Goal: Find specific page/section: Find specific page/section

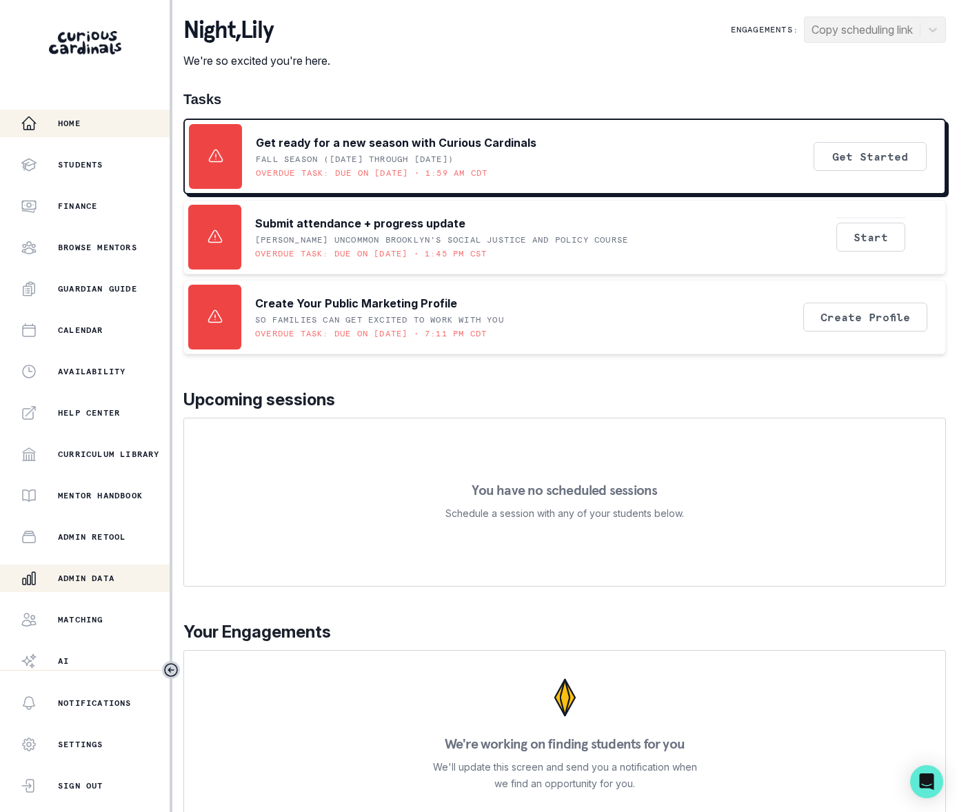
click at [101, 570] on div "Admin Data" at bounding box center [95, 578] width 149 height 17
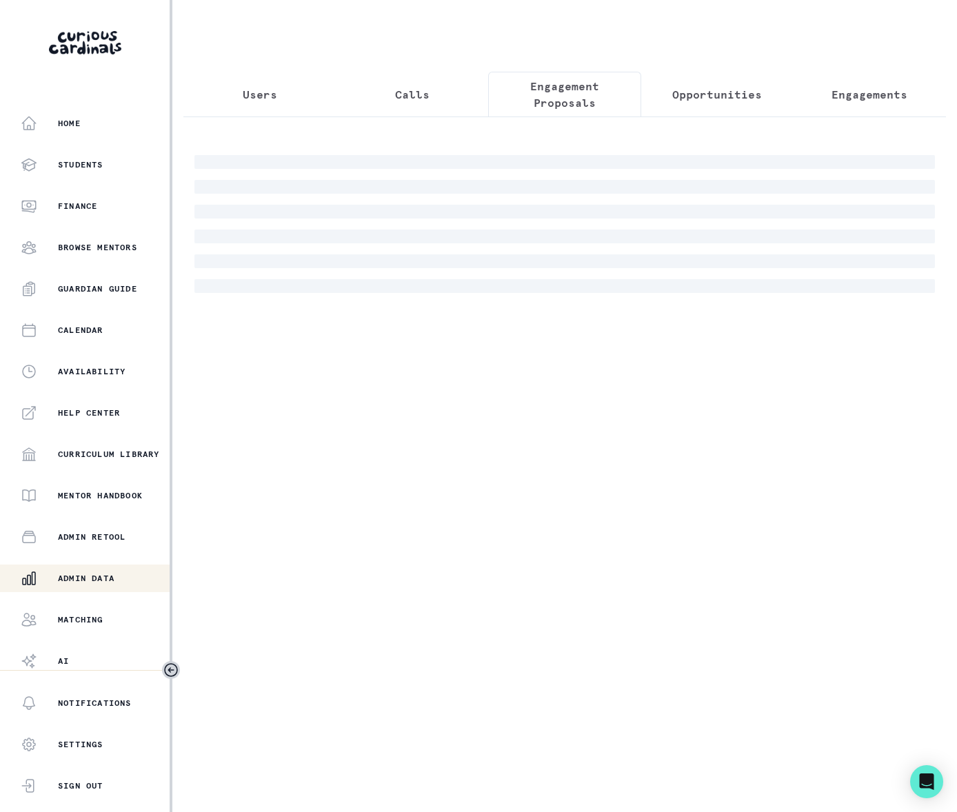
click at [553, 95] on p "Engagement Proposals" at bounding box center [564, 94] width 129 height 33
click at [711, 98] on p "Opportunities" at bounding box center [717, 94] width 90 height 17
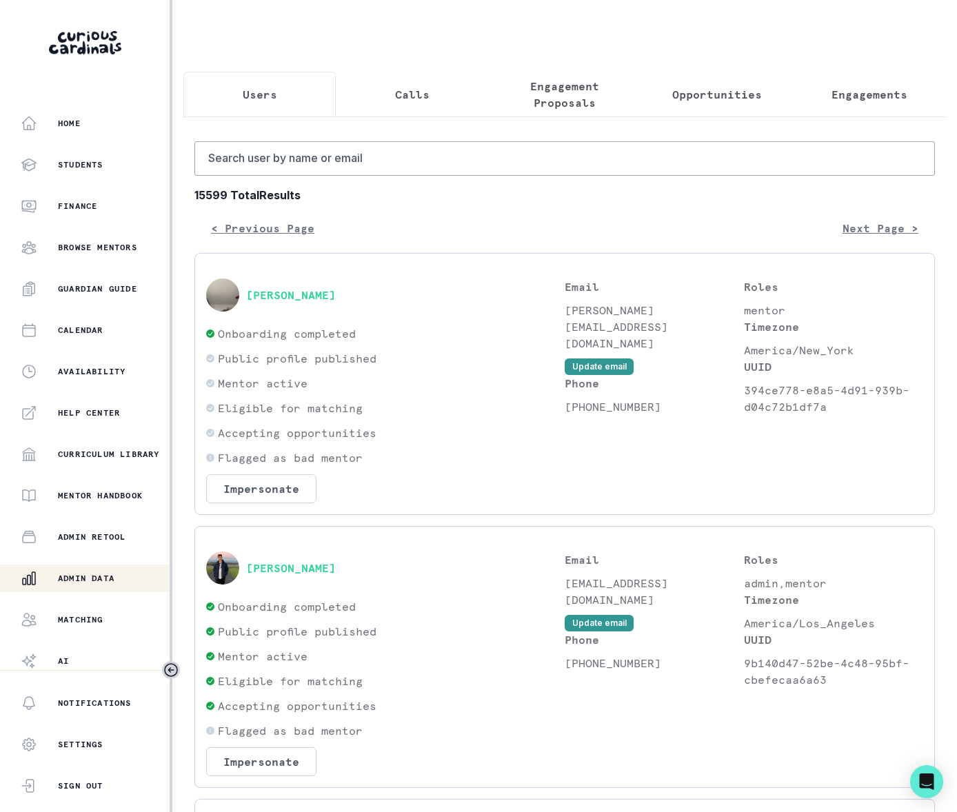
click at [266, 97] on p "Users" at bounding box center [260, 94] width 34 height 17
click at [279, 175] on input "Search user by name or email" at bounding box center [564, 158] width 740 height 34
type input "skye"
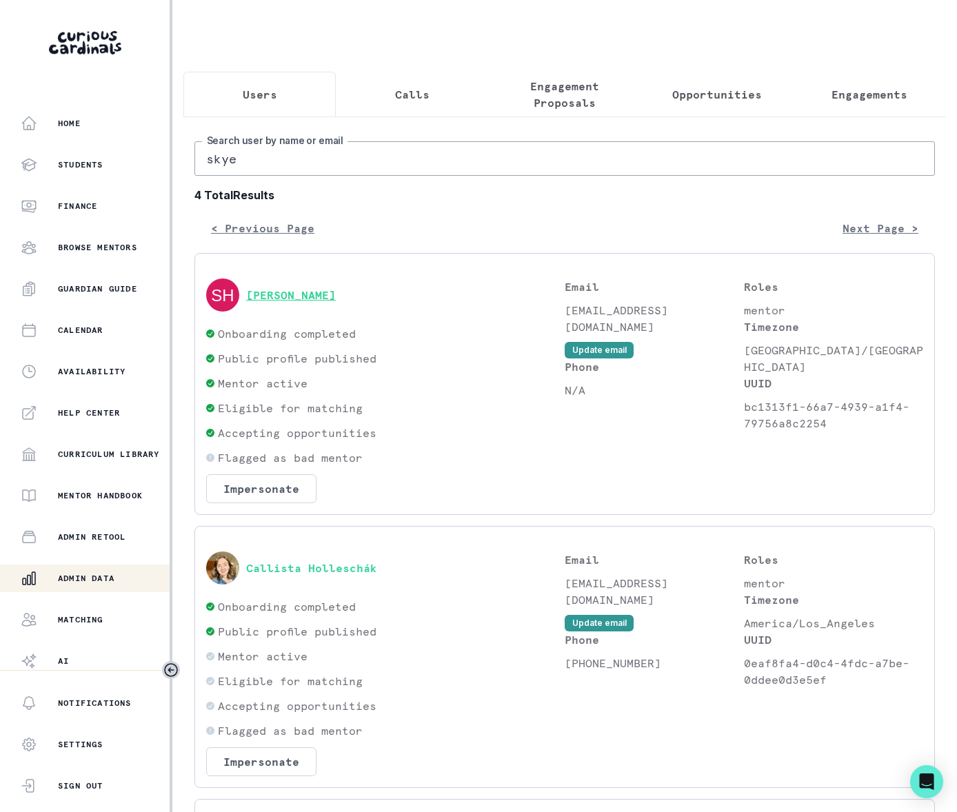
click at [310, 302] on button "[PERSON_NAME]" at bounding box center [291, 295] width 90 height 14
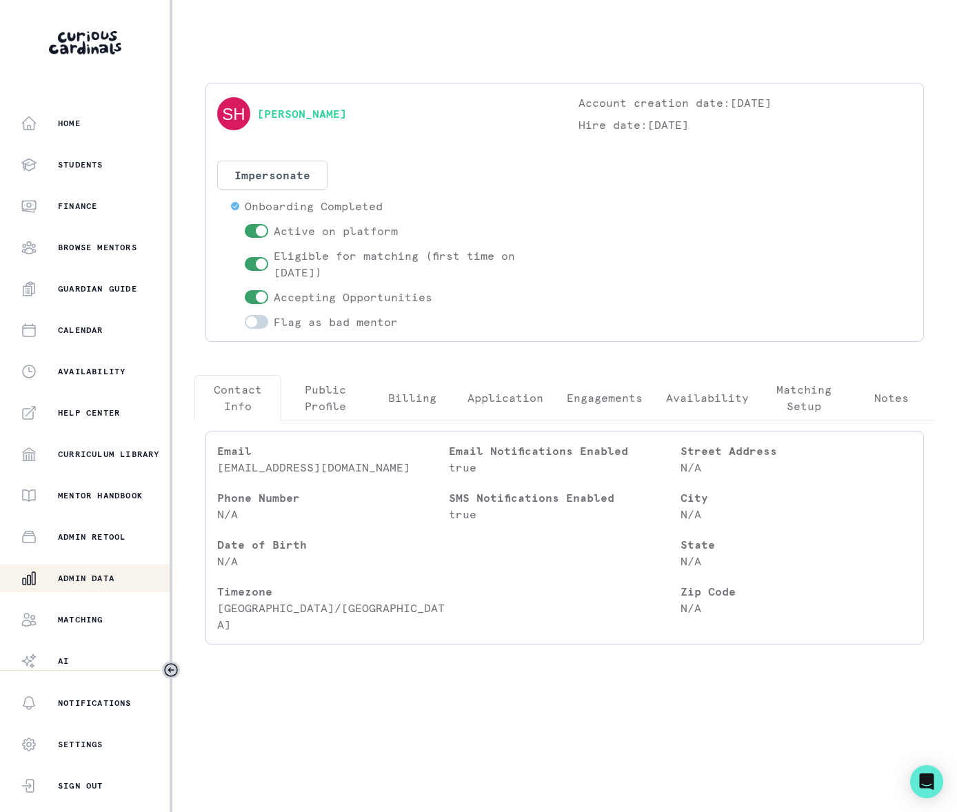
click at [332, 401] on p "Public Profile" at bounding box center [324, 397] width 63 height 33
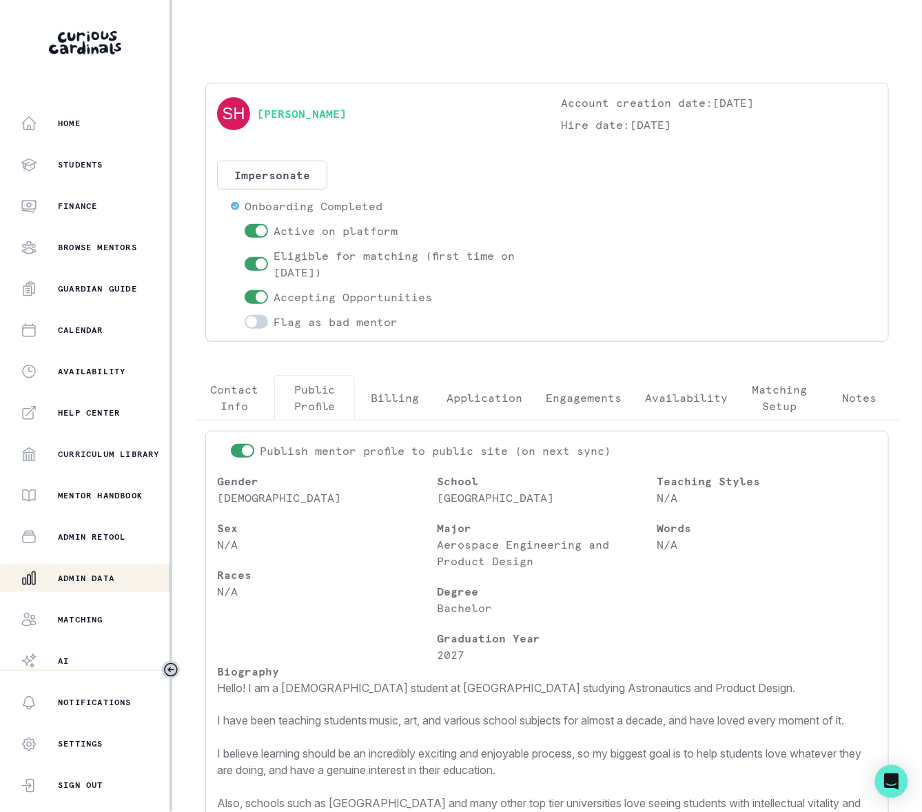
click at [91, 574] on p "Admin Data" at bounding box center [86, 578] width 57 height 11
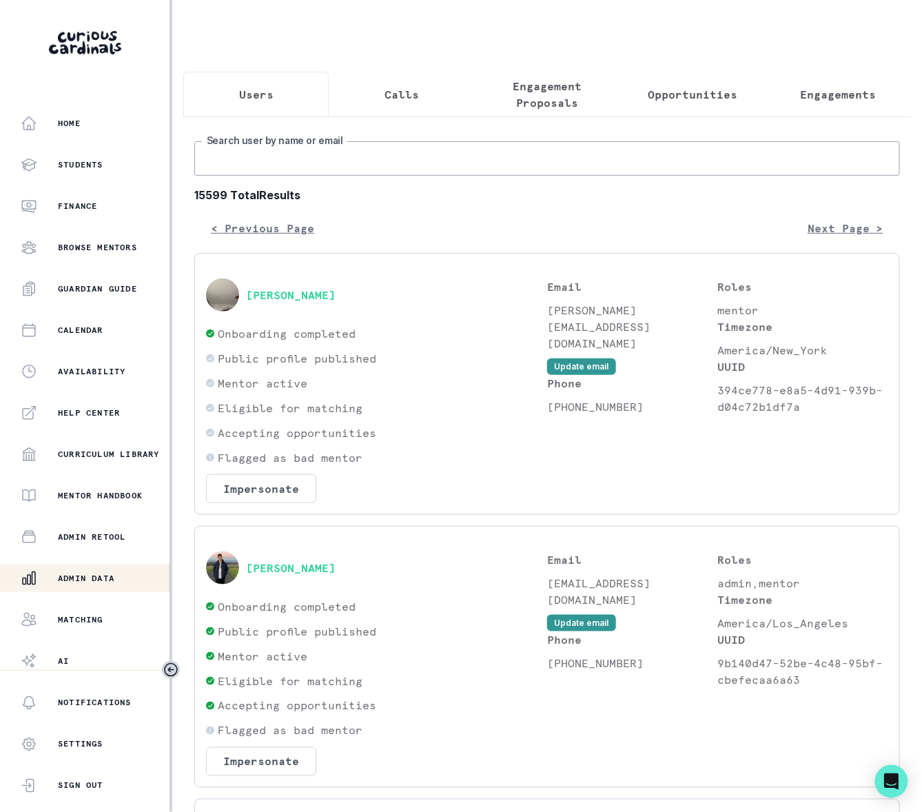
click at [260, 174] on input "Search user by name or email" at bounding box center [547, 158] width 706 height 34
type input "kyuna"
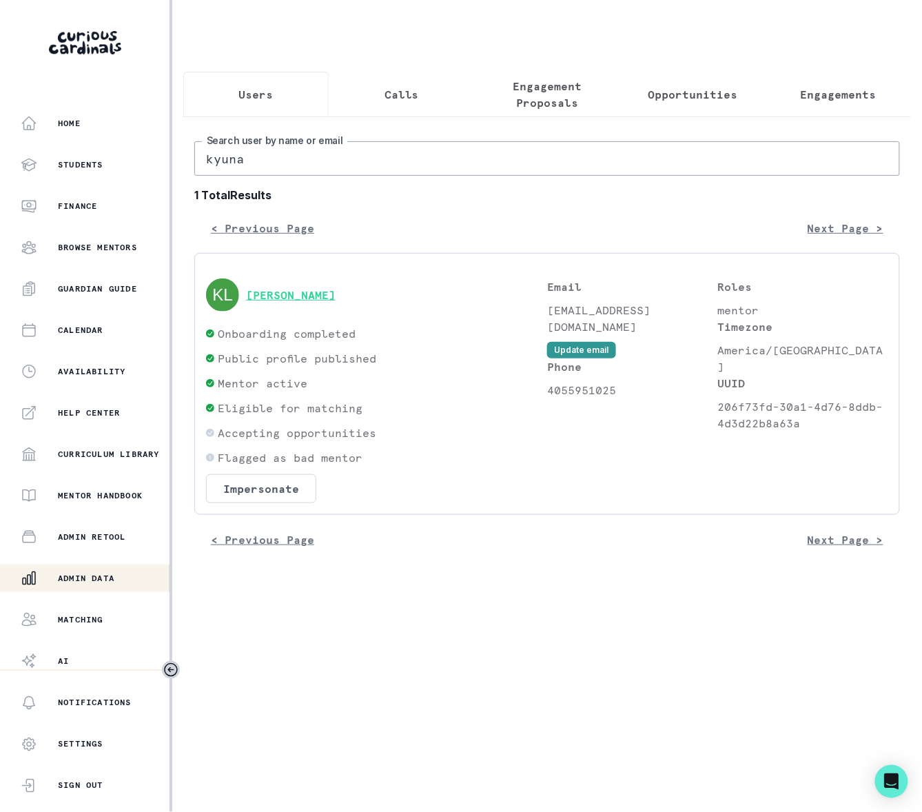
click at [262, 302] on button "[PERSON_NAME]" at bounding box center [291, 295] width 90 height 14
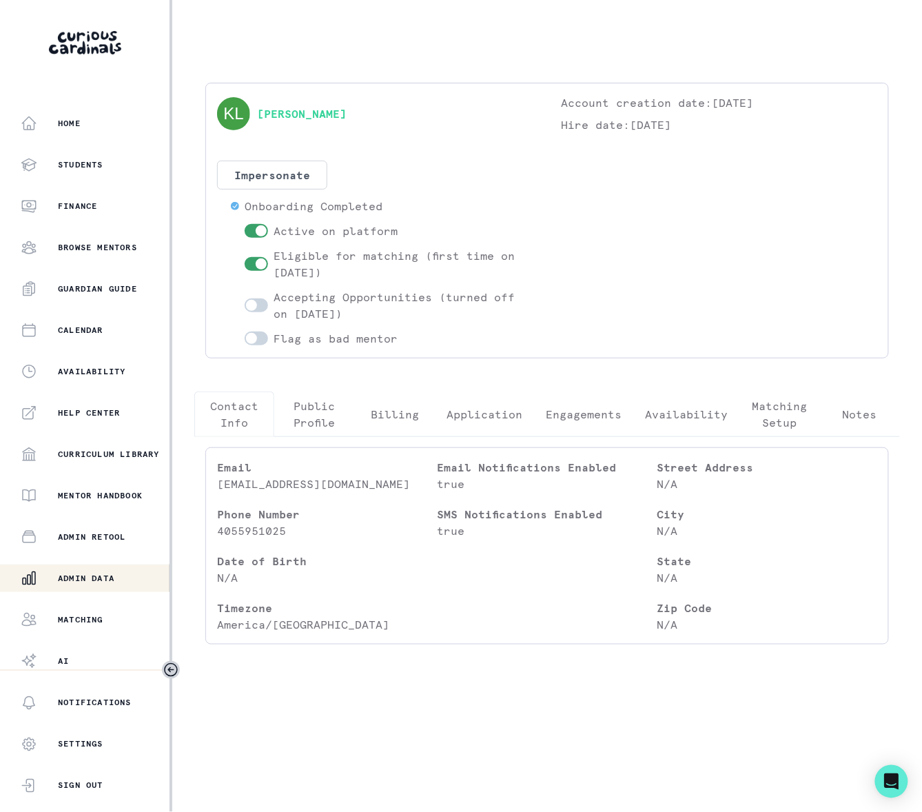
click at [586, 415] on p "Engagements" at bounding box center [584, 414] width 76 height 17
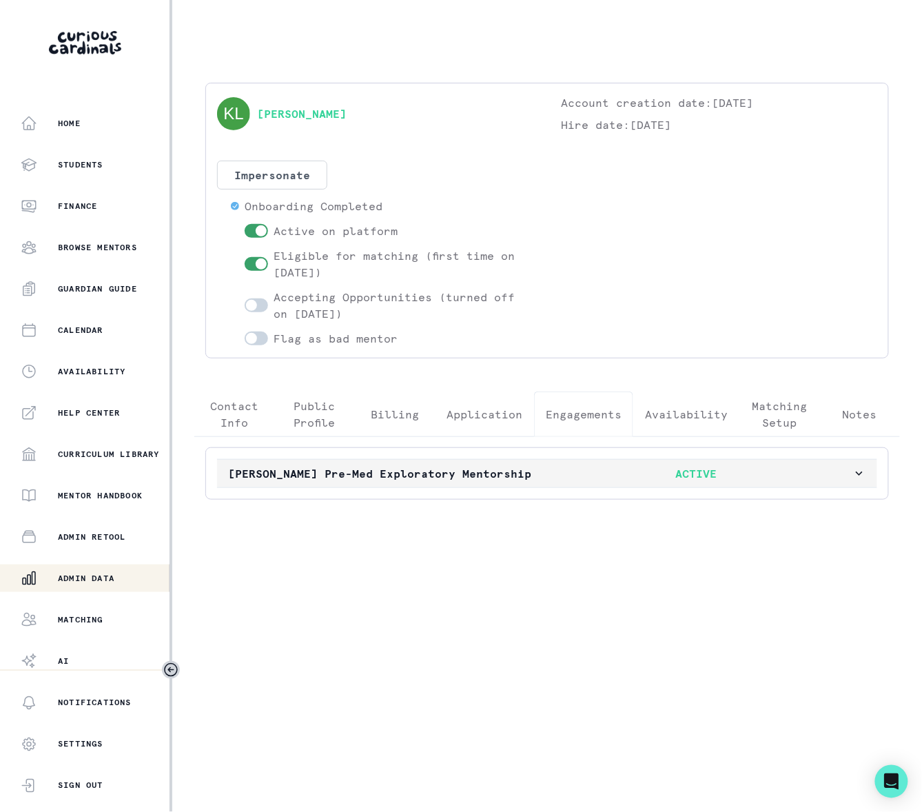
click at [859, 478] on icon "button" at bounding box center [860, 474] width 14 height 14
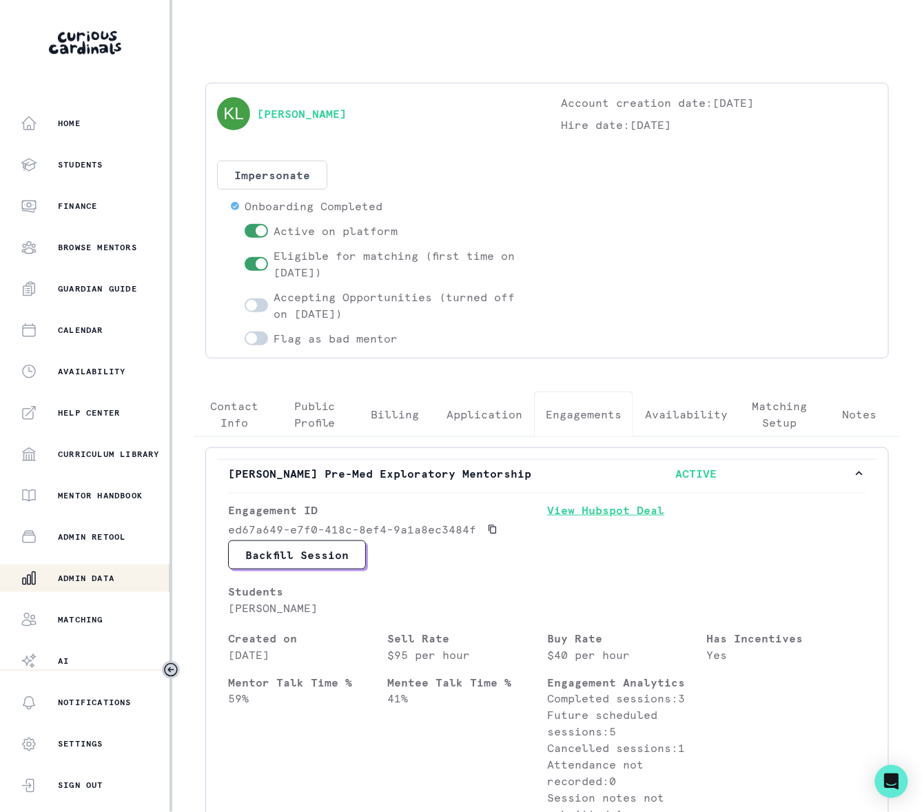
click at [622, 513] on link "View Hubspot Deal" at bounding box center [706, 521] width 319 height 39
drag, startPoint x: 117, startPoint y: 571, endPoint x: 149, endPoint y: 516, distance: 63.0
click at [119, 568] on button "Admin Data" at bounding box center [86, 579] width 172 height 28
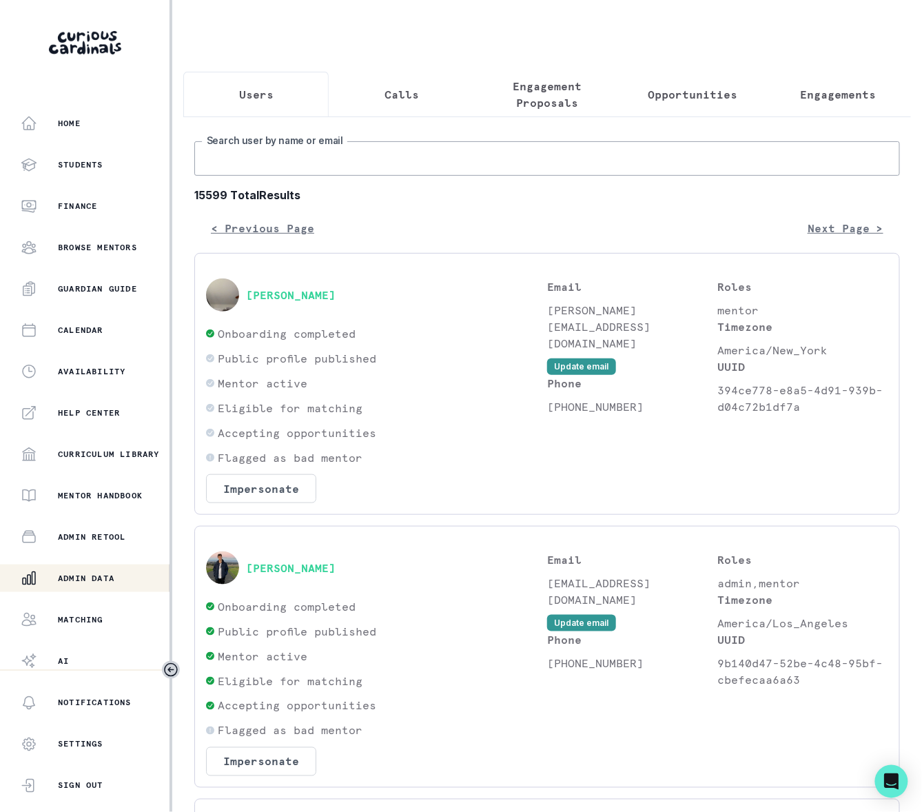
click at [258, 172] on input "Search user by name or email" at bounding box center [547, 158] width 706 height 34
type input "[PERSON_NAME]"
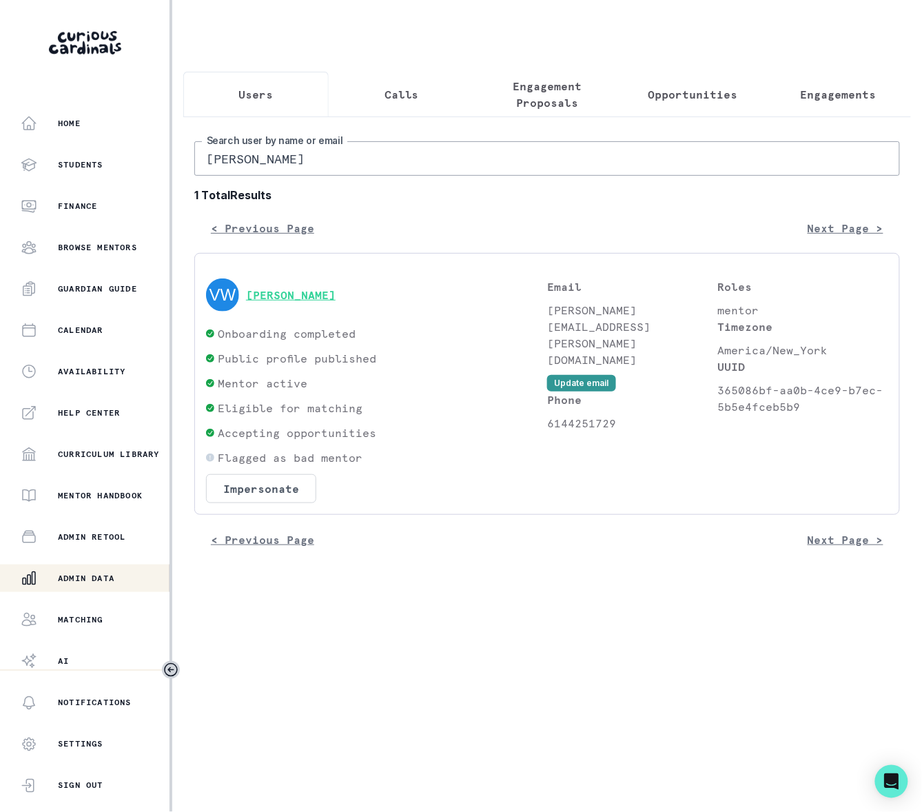
click at [276, 302] on button "[PERSON_NAME]" at bounding box center [291, 295] width 90 height 14
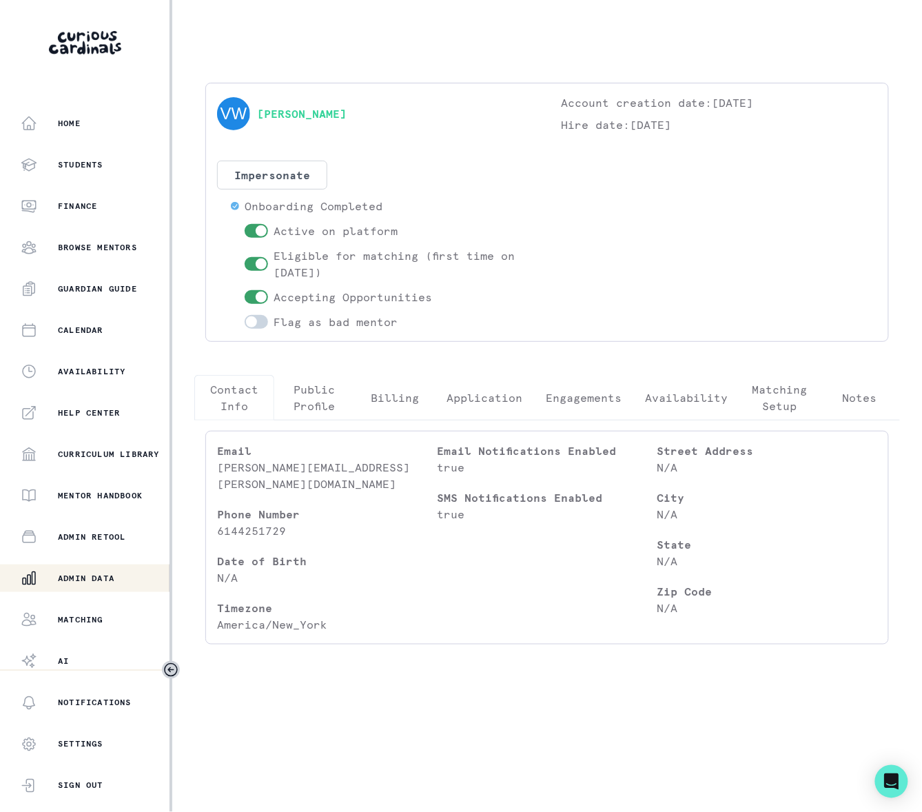
click at [575, 397] on p "Engagements" at bounding box center [584, 397] width 76 height 17
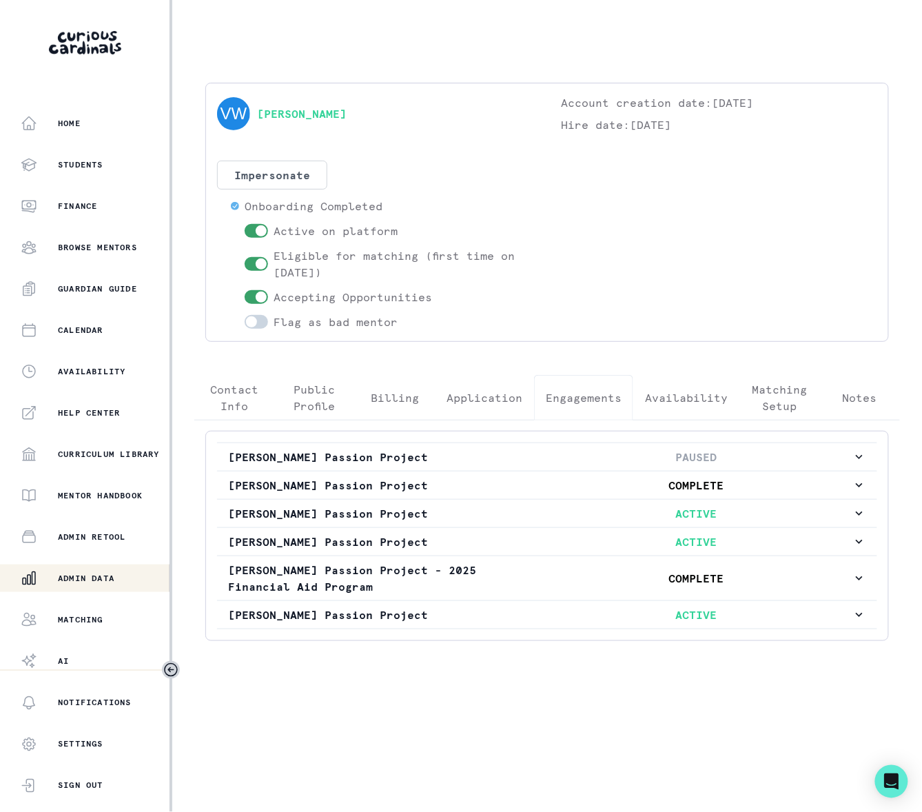
click at [131, 572] on div "Admin Data" at bounding box center [95, 578] width 149 height 17
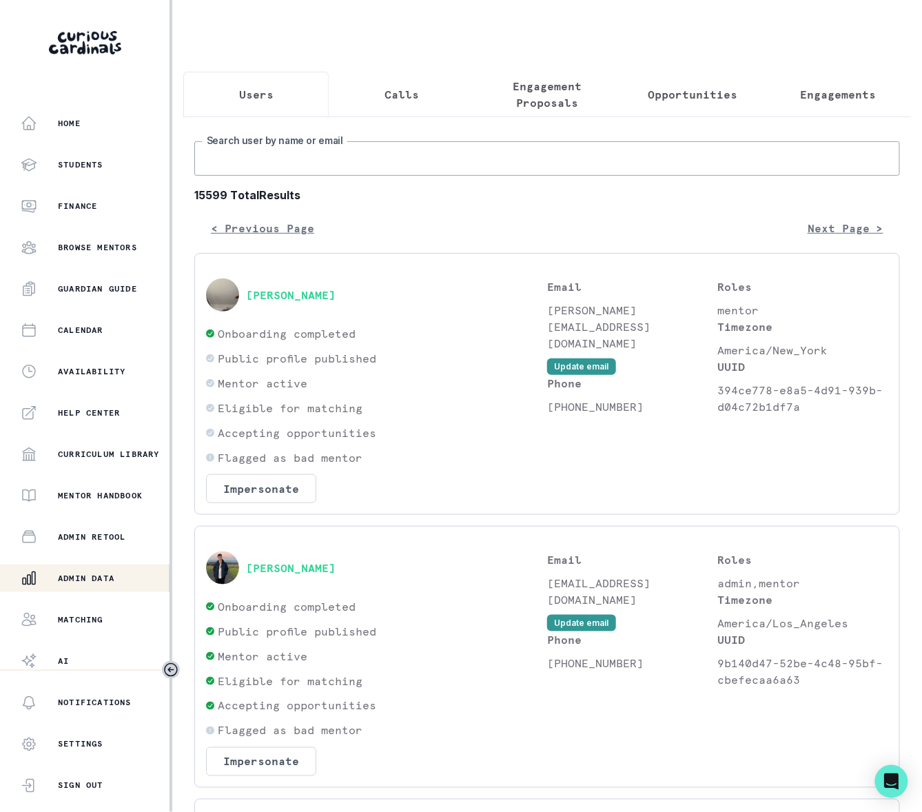
click at [240, 175] on input "Search user by name or email" at bounding box center [547, 158] width 706 height 34
type input "[PERSON_NAME]"
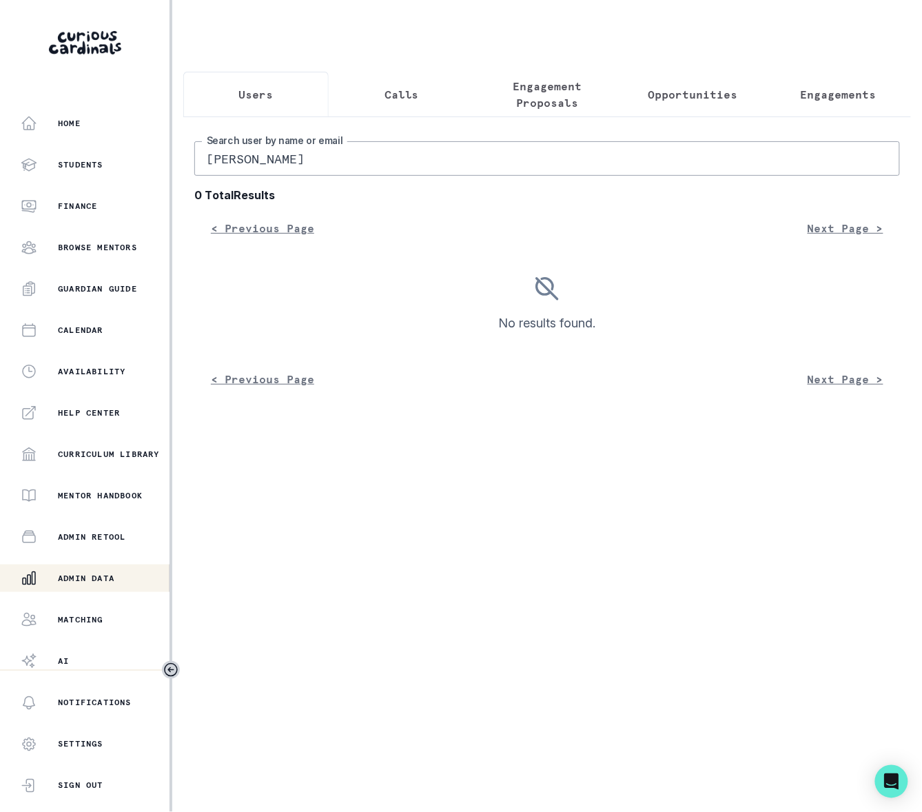
click at [356, 176] on input "[PERSON_NAME]" at bounding box center [547, 158] width 706 height 34
type input "[PERSON_NAME] me"
